Goal: Download file/media

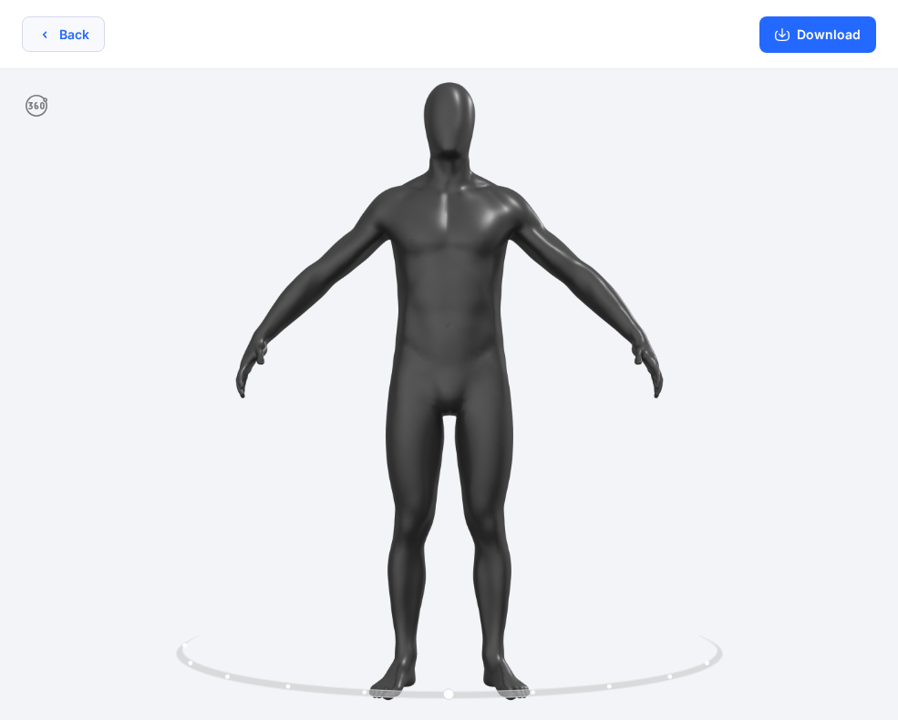
click at [82, 36] on button "Back" at bounding box center [63, 34] width 83 height 36
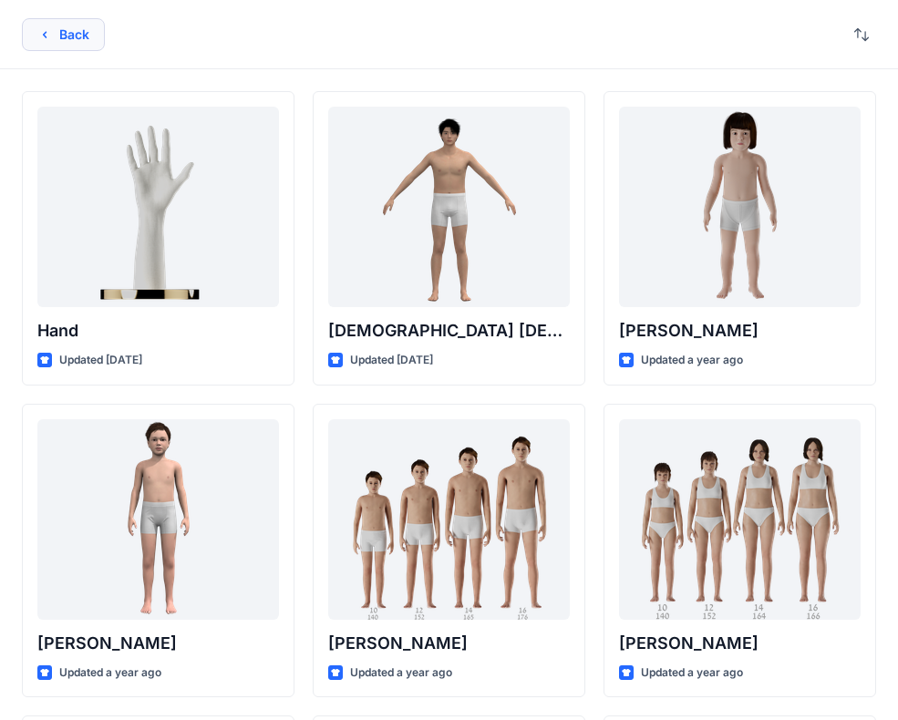
click at [66, 44] on button "Back" at bounding box center [63, 34] width 83 height 33
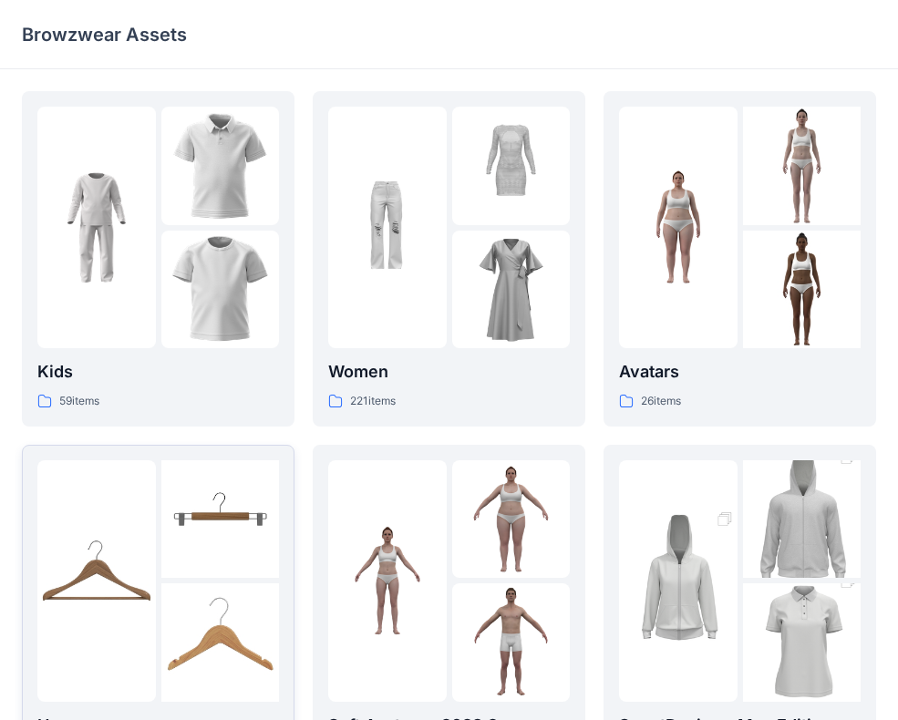
click at [219, 485] on img at bounding box center [220, 520] width 119 height 119
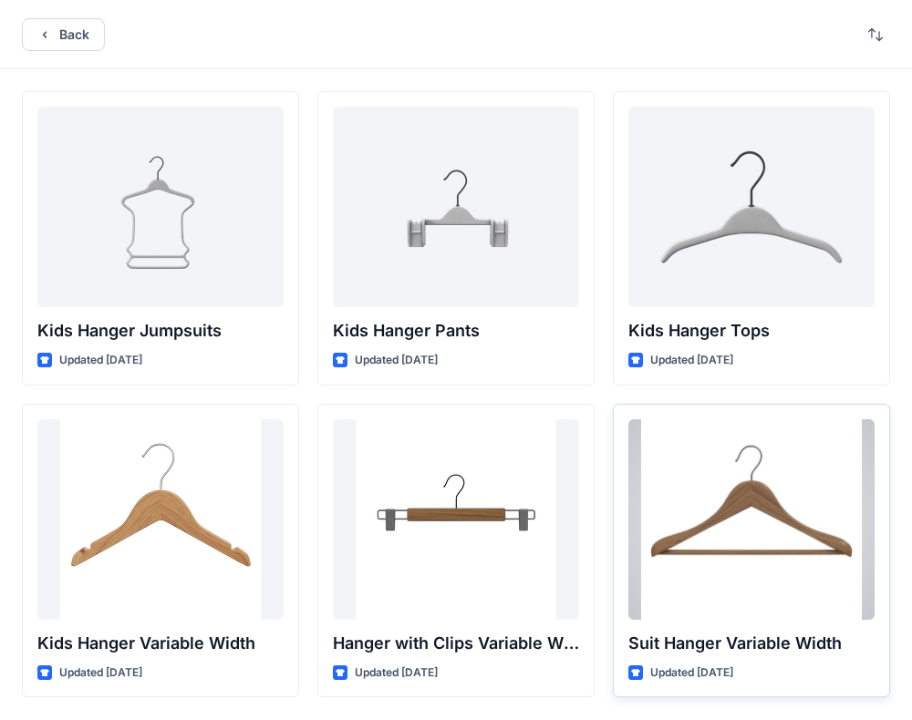
click at [750, 512] on div at bounding box center [751, 519] width 246 height 201
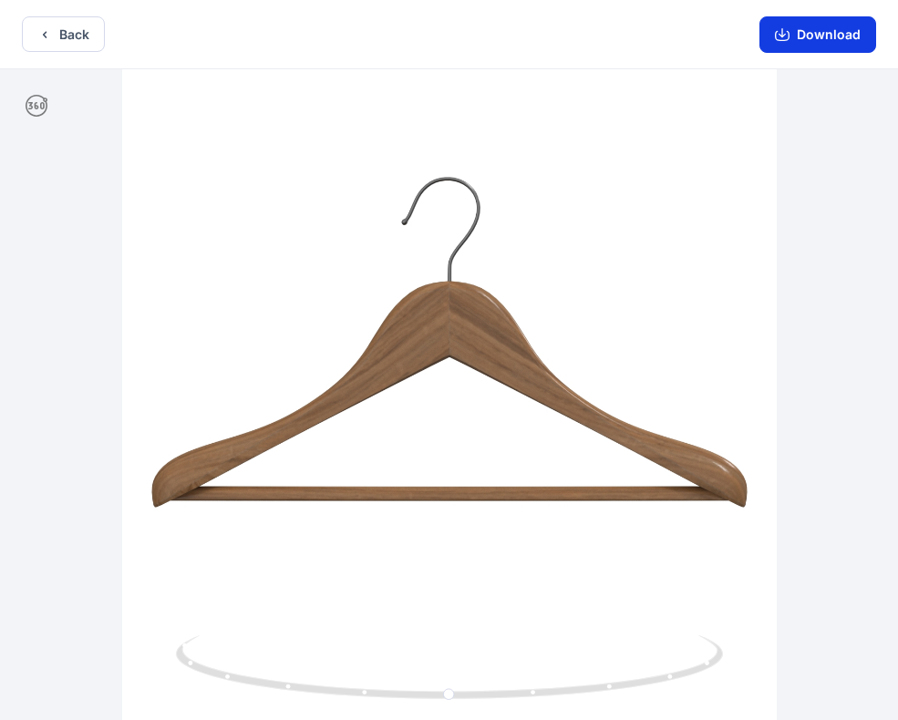
click at [811, 45] on button "Download" at bounding box center [818, 34] width 117 height 36
